Goal: Task Accomplishment & Management: Manage account settings

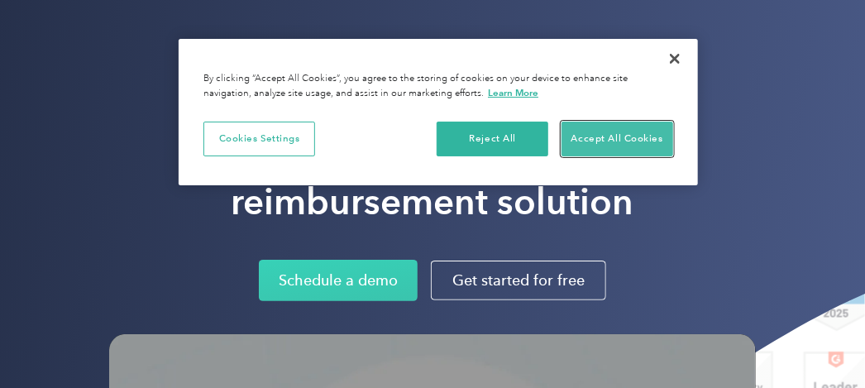
click at [617, 130] on button "Accept All Cookies" at bounding box center [617, 139] width 112 height 35
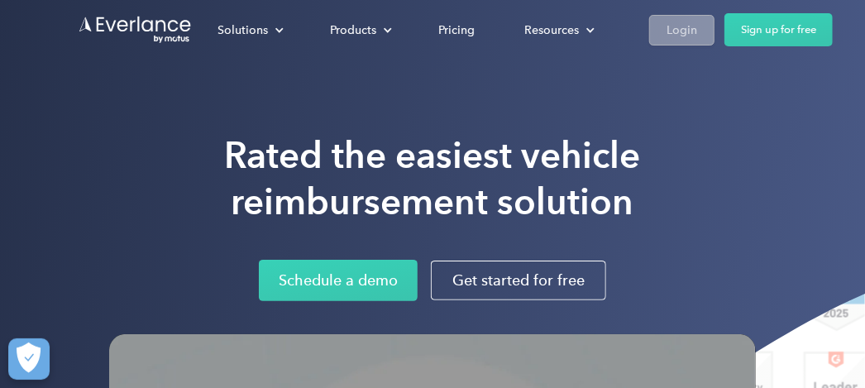
click at [694, 28] on div "Login" at bounding box center [681, 30] width 31 height 21
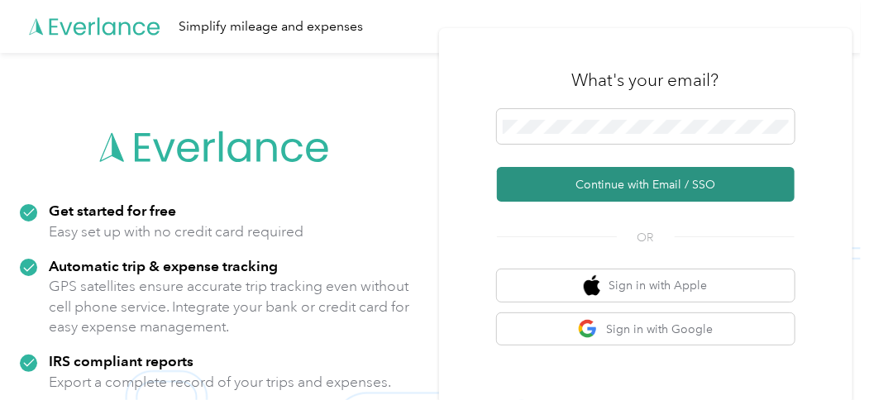
click at [640, 190] on button "Continue with Email / SSO" at bounding box center [646, 184] width 298 height 35
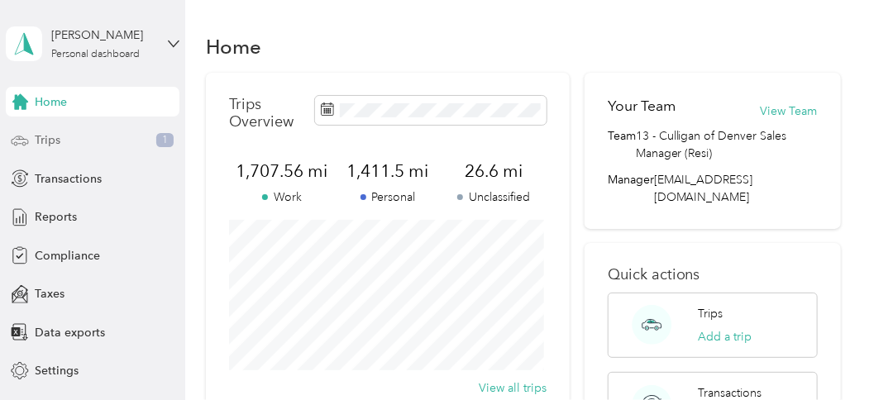
click at [69, 137] on div "Trips 1" at bounding box center [93, 141] width 174 height 30
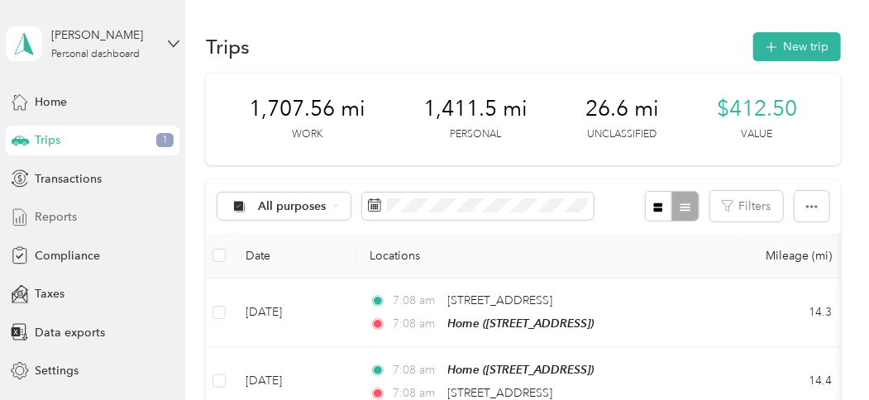
click at [63, 217] on span "Reports" at bounding box center [56, 216] width 42 height 17
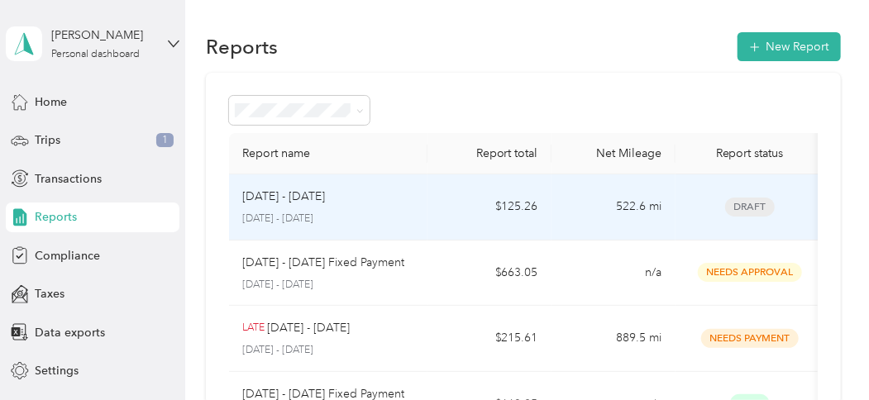
click at [757, 205] on span "Draft" at bounding box center [750, 207] width 50 height 19
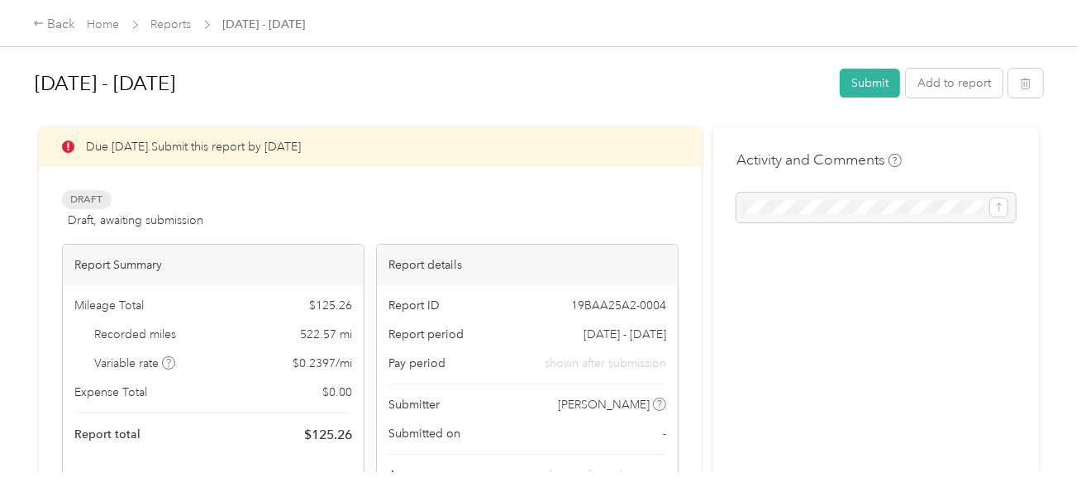
drag, startPoint x: 872, startPoint y: 93, endPoint x: 708, endPoint y: 138, distance: 170.7
click at [86, 203] on span "Draft" at bounding box center [87, 199] width 50 height 19
click at [860, 84] on button "Submit" at bounding box center [870, 83] width 60 height 29
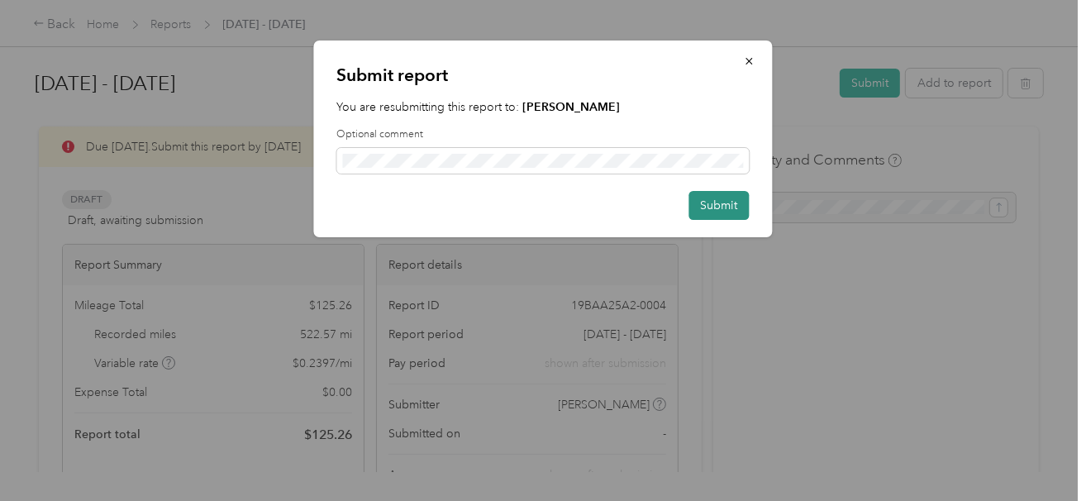
click at [709, 202] on button "Submit" at bounding box center [720, 205] width 60 height 29
